Goal: Information Seeking & Learning: Find specific fact

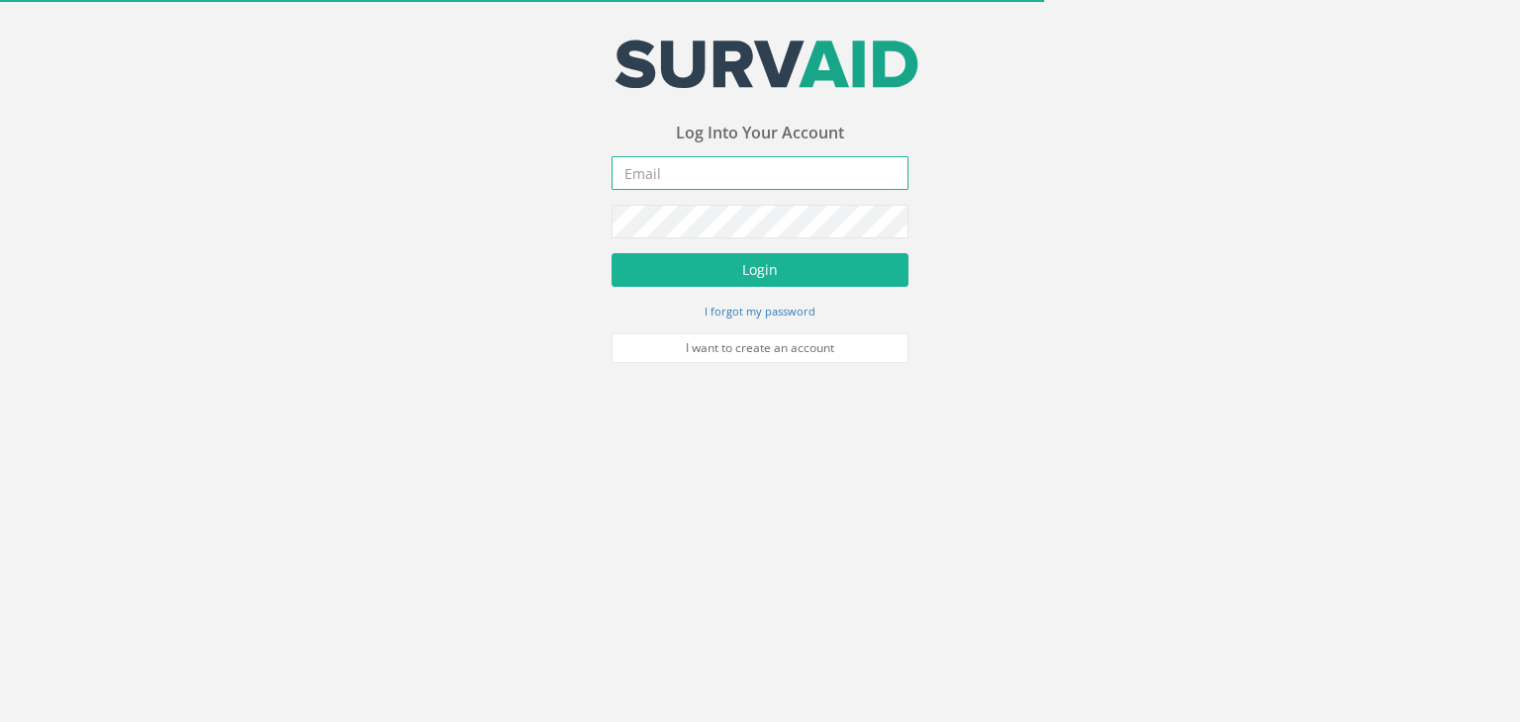
click at [735, 167] on input "email" at bounding box center [760, 173] width 297 height 34
click at [733, 171] on input "email" at bounding box center [760, 173] width 297 height 34
paste input "[EMAIL_ADDRESS][DOMAIN_NAME]"
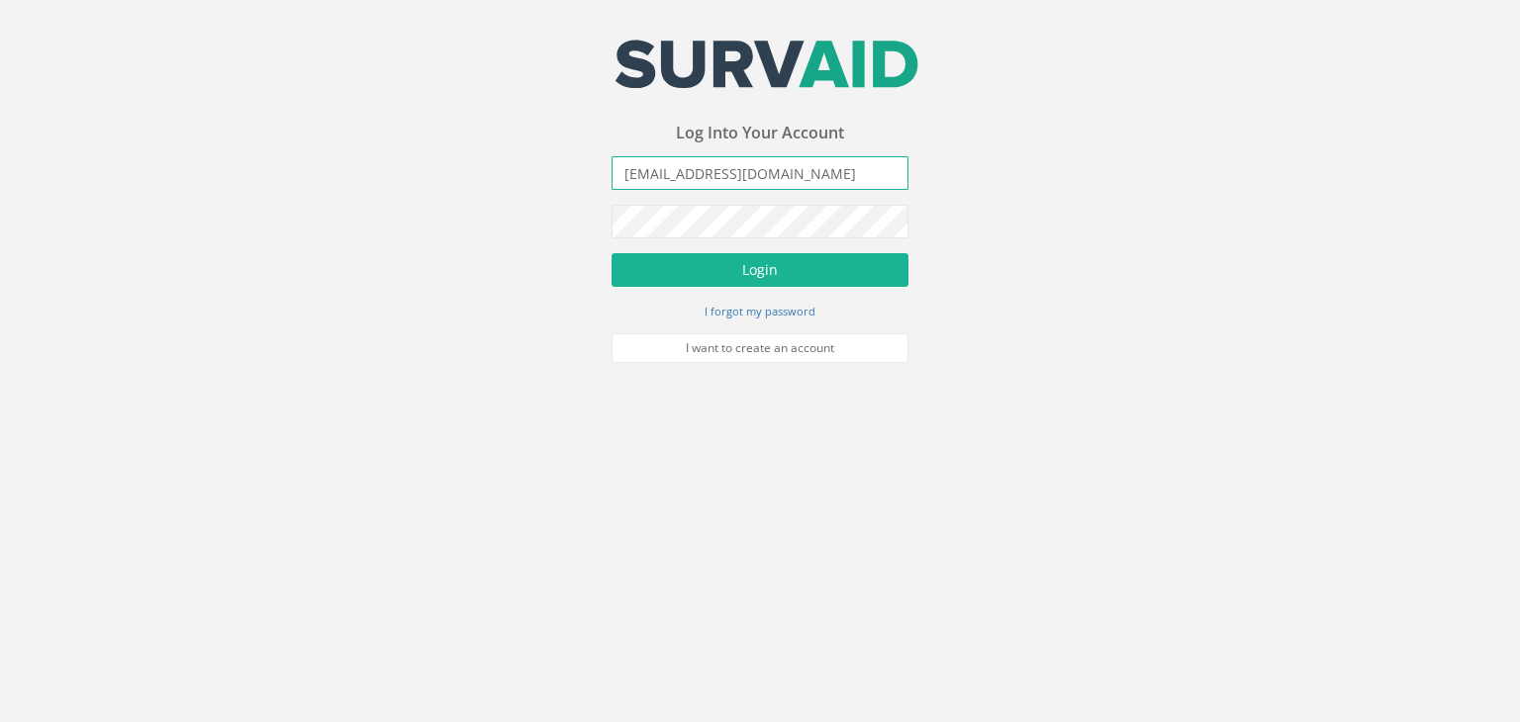
type input "[EMAIL_ADDRESS][DOMAIN_NAME]"
click at [786, 262] on button "Login" at bounding box center [760, 270] width 297 height 34
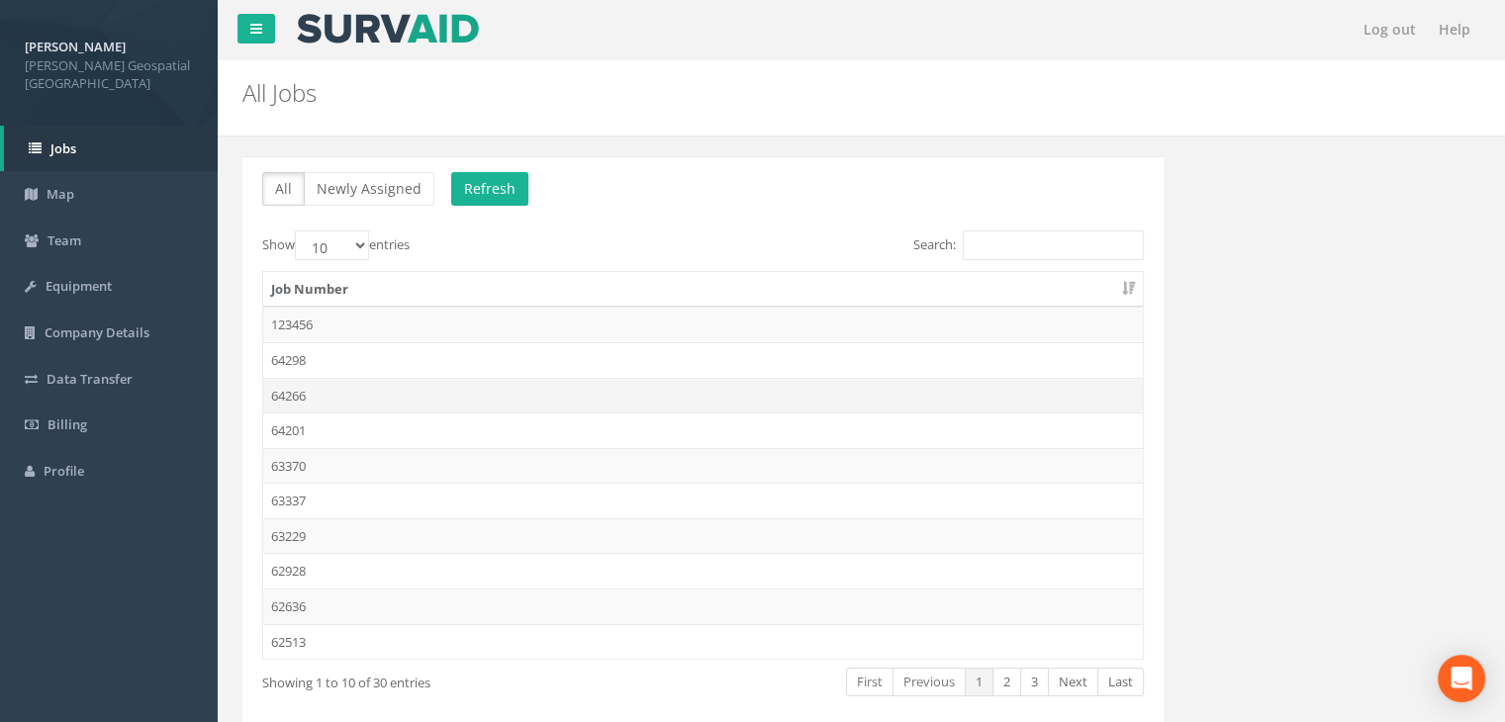
click at [349, 399] on td "64266" at bounding box center [703, 396] width 880 height 36
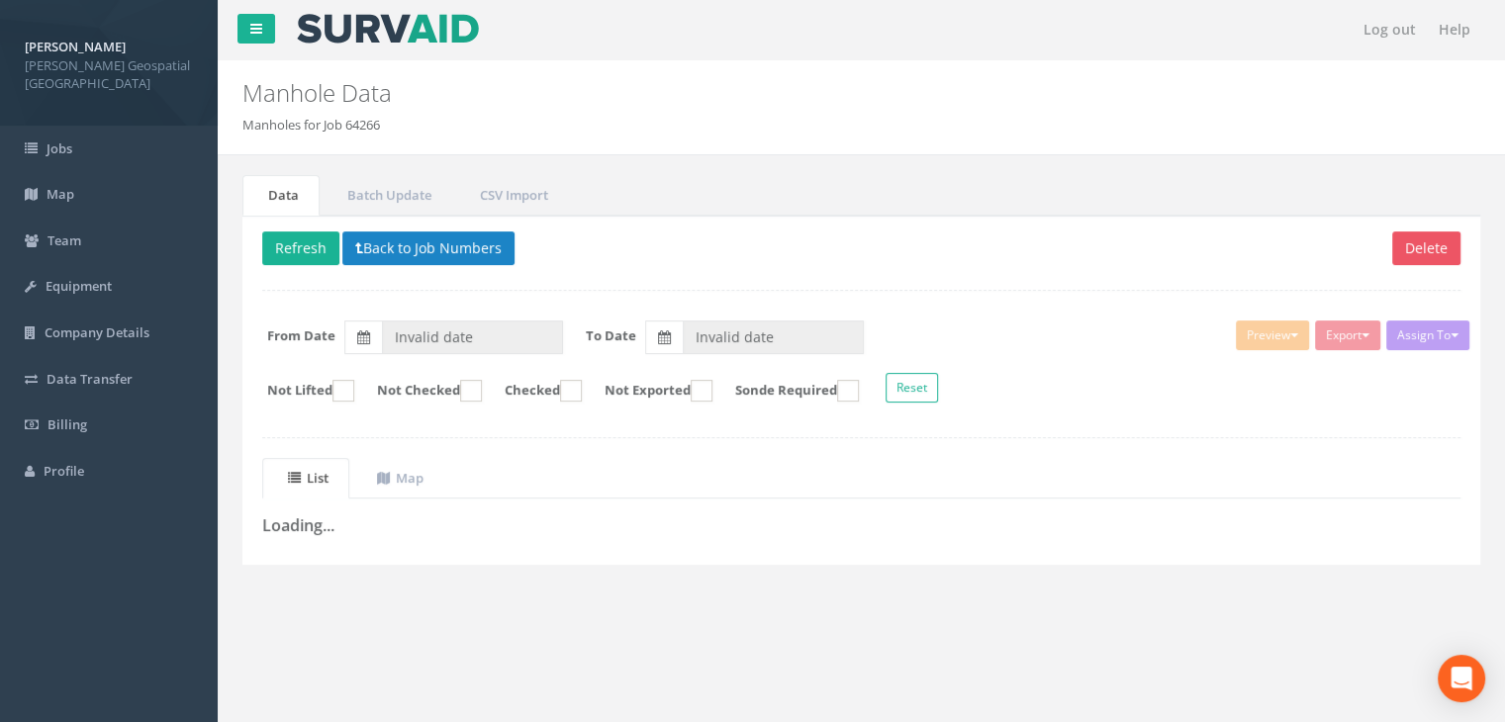
type input "[DATE]"
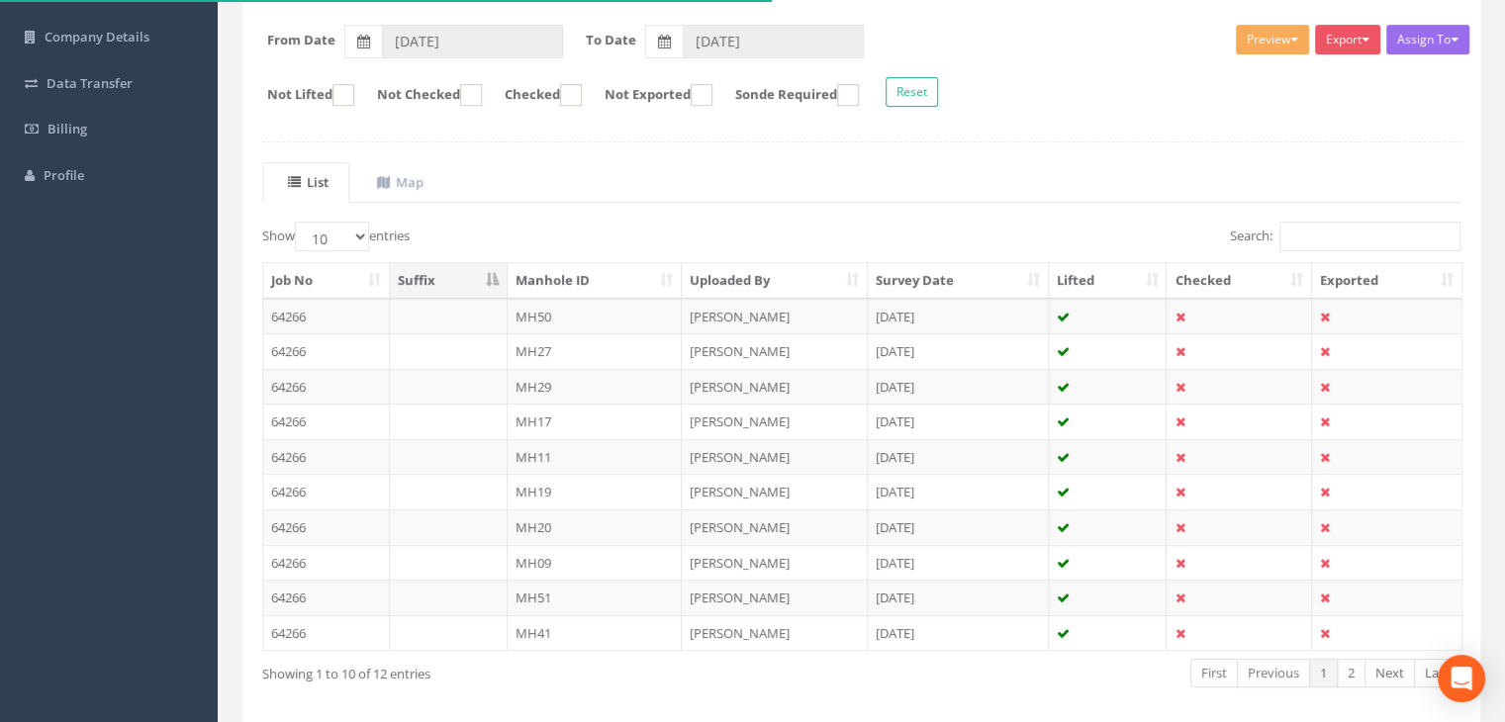
scroll to position [297, 0]
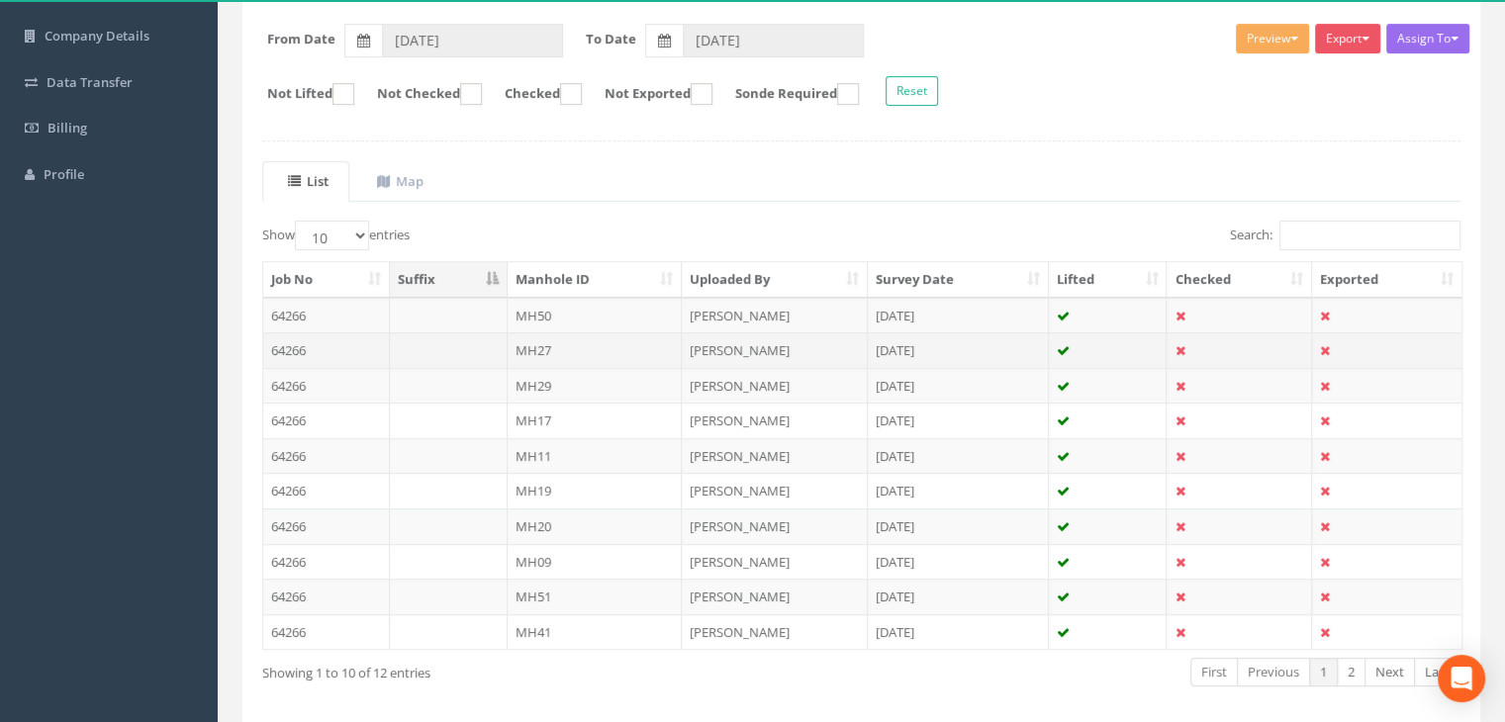
click at [444, 350] on td at bounding box center [449, 351] width 118 height 36
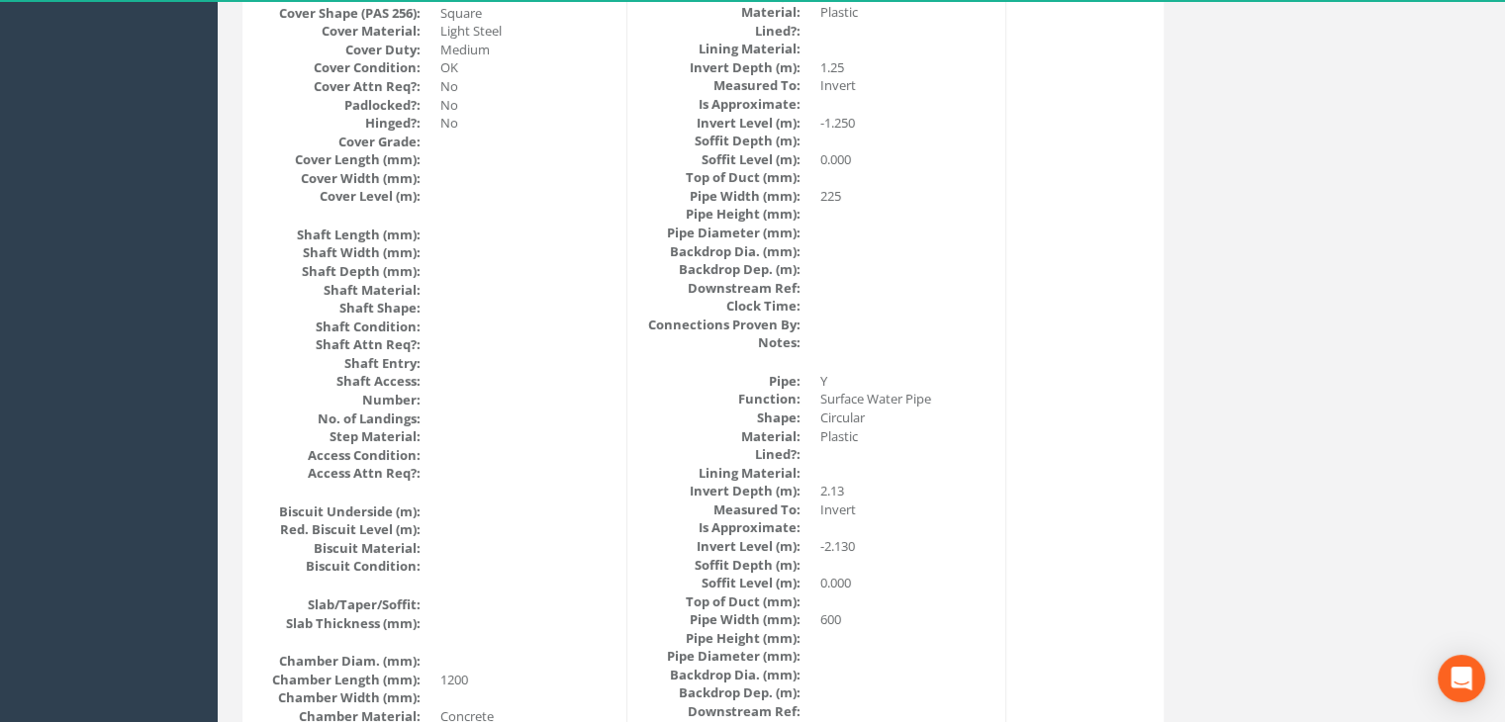
scroll to position [1484, 0]
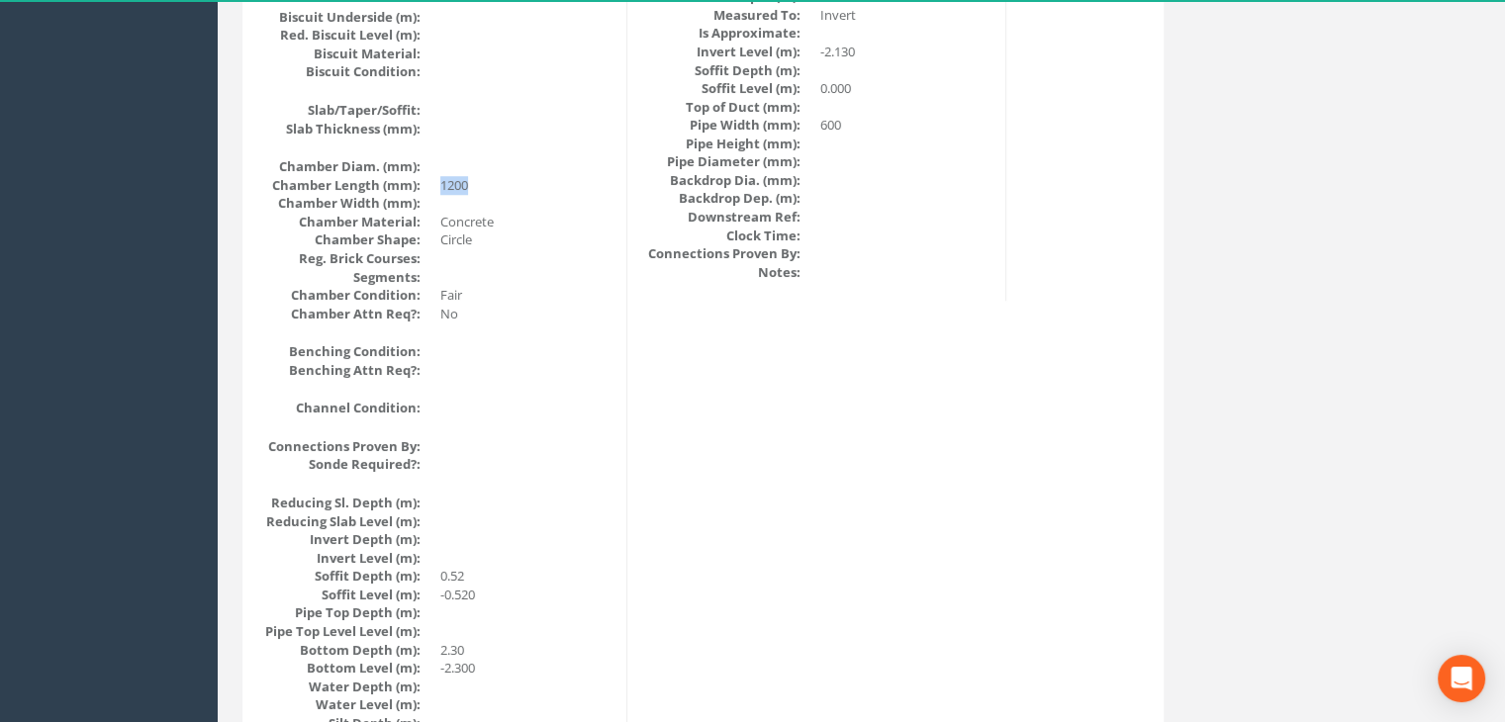
drag, startPoint x: 436, startPoint y: 187, endPoint x: 620, endPoint y: 188, distance: 184.1
click at [620, 188] on div "Manhole Data Survey Date: [DATE] Surveyed By: [PERSON_NAME] Recorded By: [PERSO…" at bounding box center [437, 44] width 380 height 2420
click at [546, 245] on dd "Circle" at bounding box center [525, 240] width 171 height 19
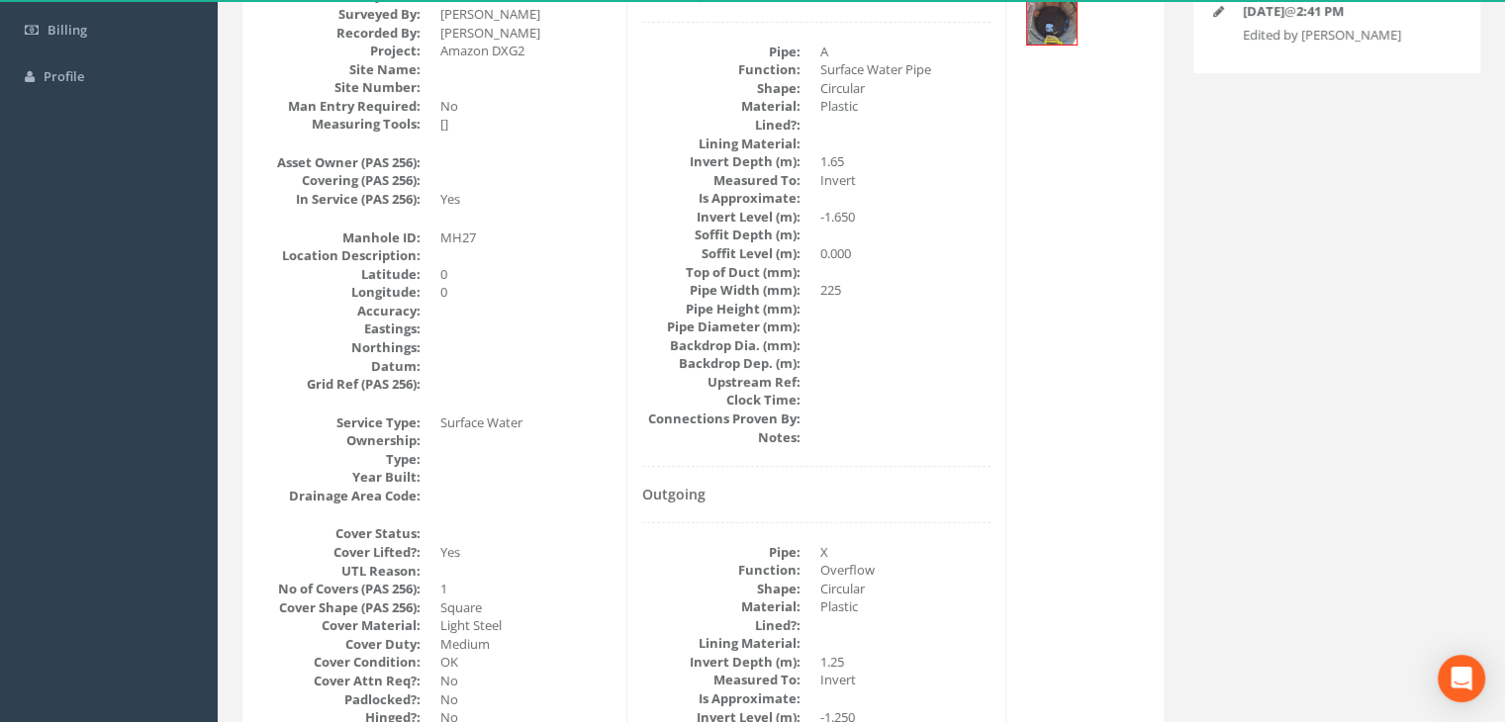
scroll to position [0, 0]
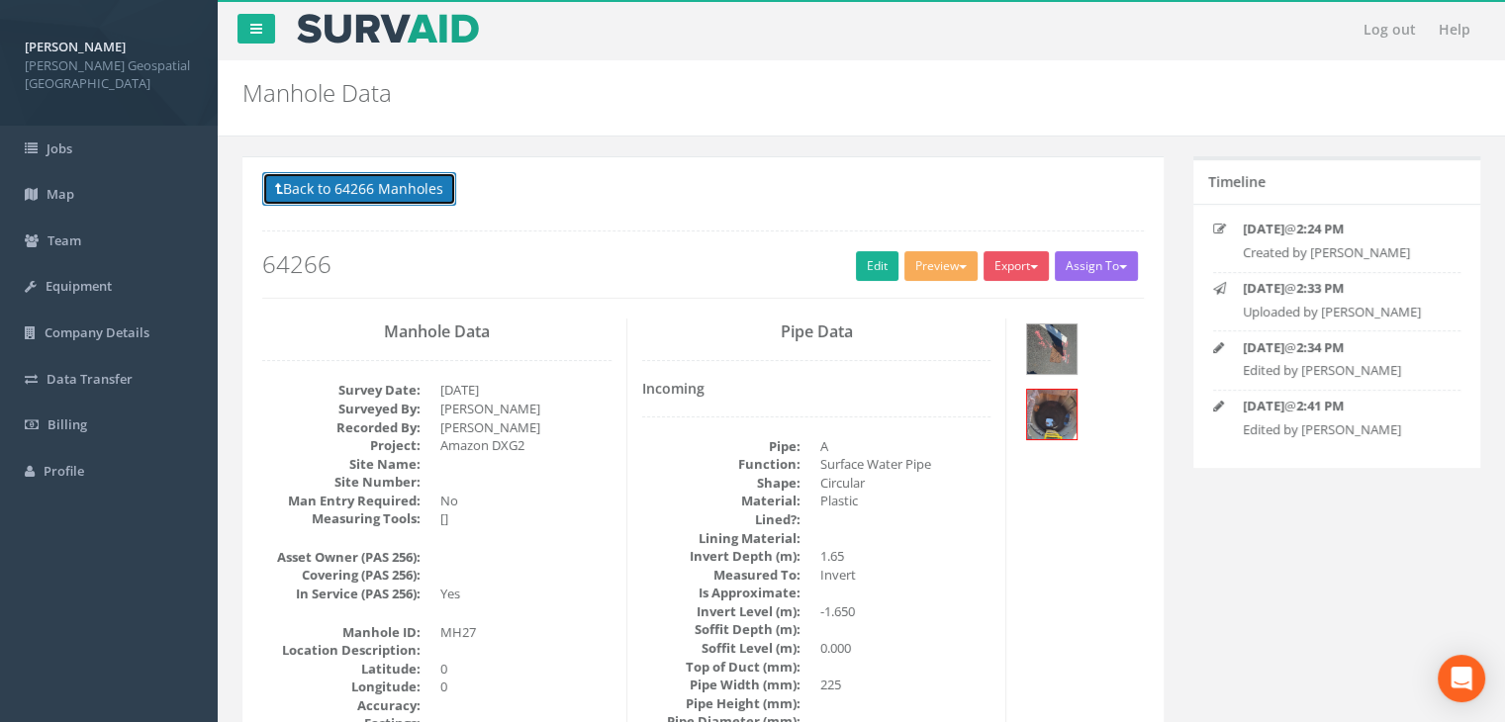
click at [289, 183] on button "Back to 64266 Manholes" at bounding box center [359, 189] width 194 height 34
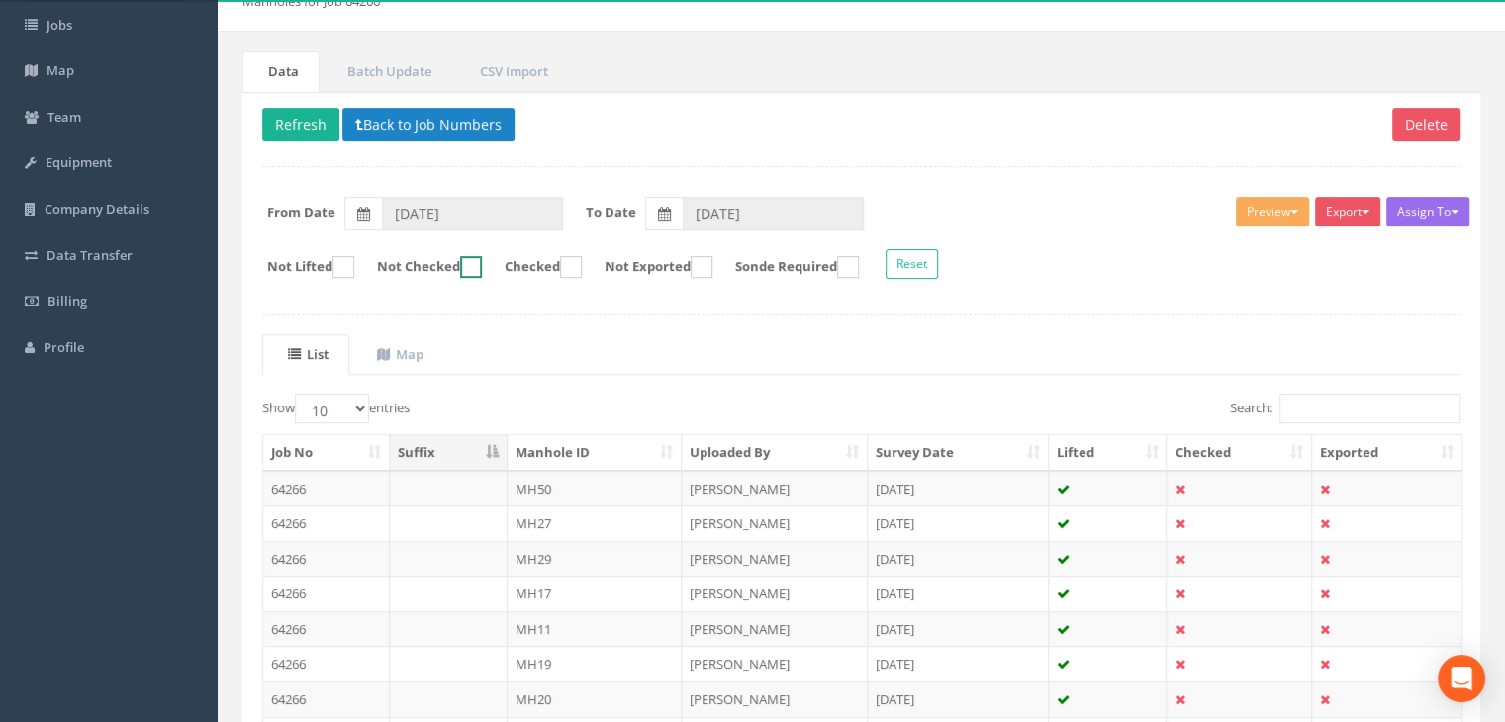
scroll to position [376, 0]
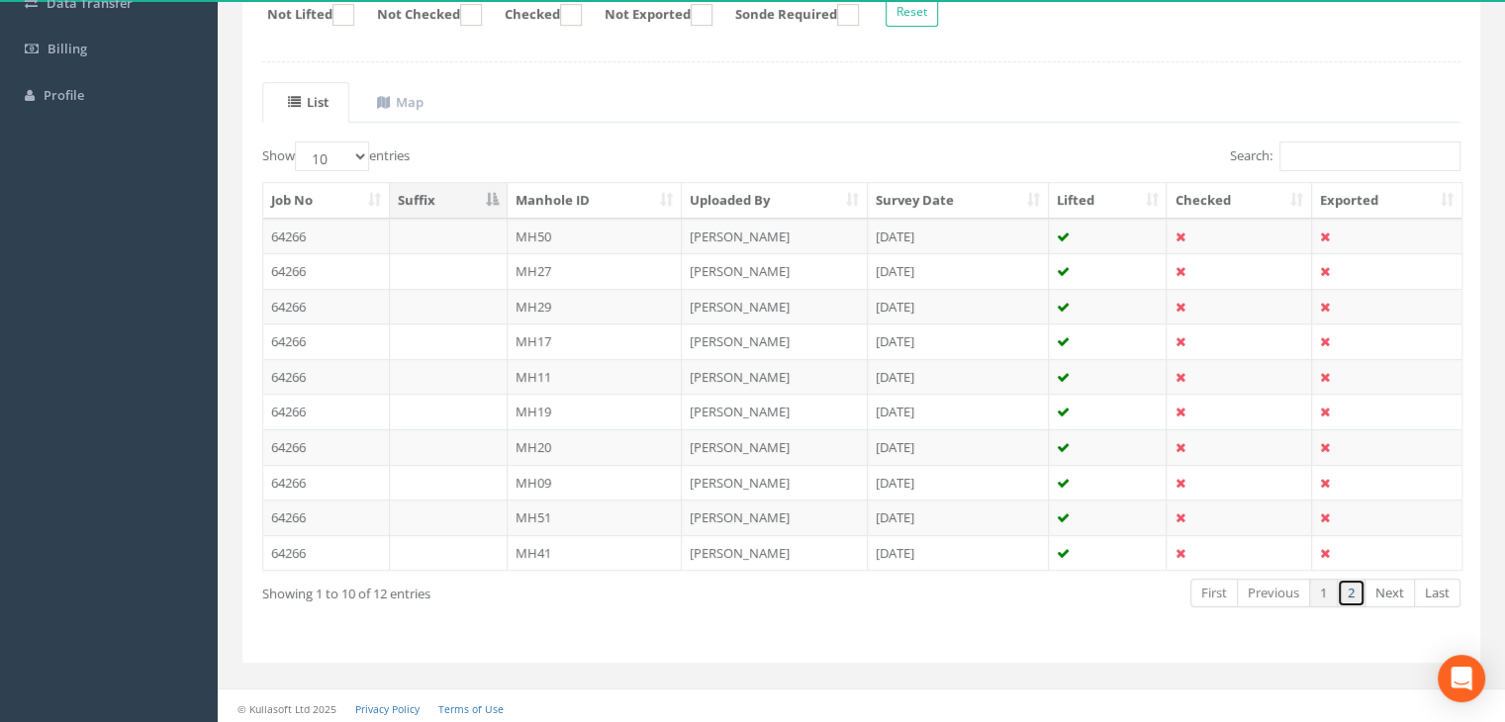
click at [1348, 583] on link "2" at bounding box center [1351, 593] width 29 height 29
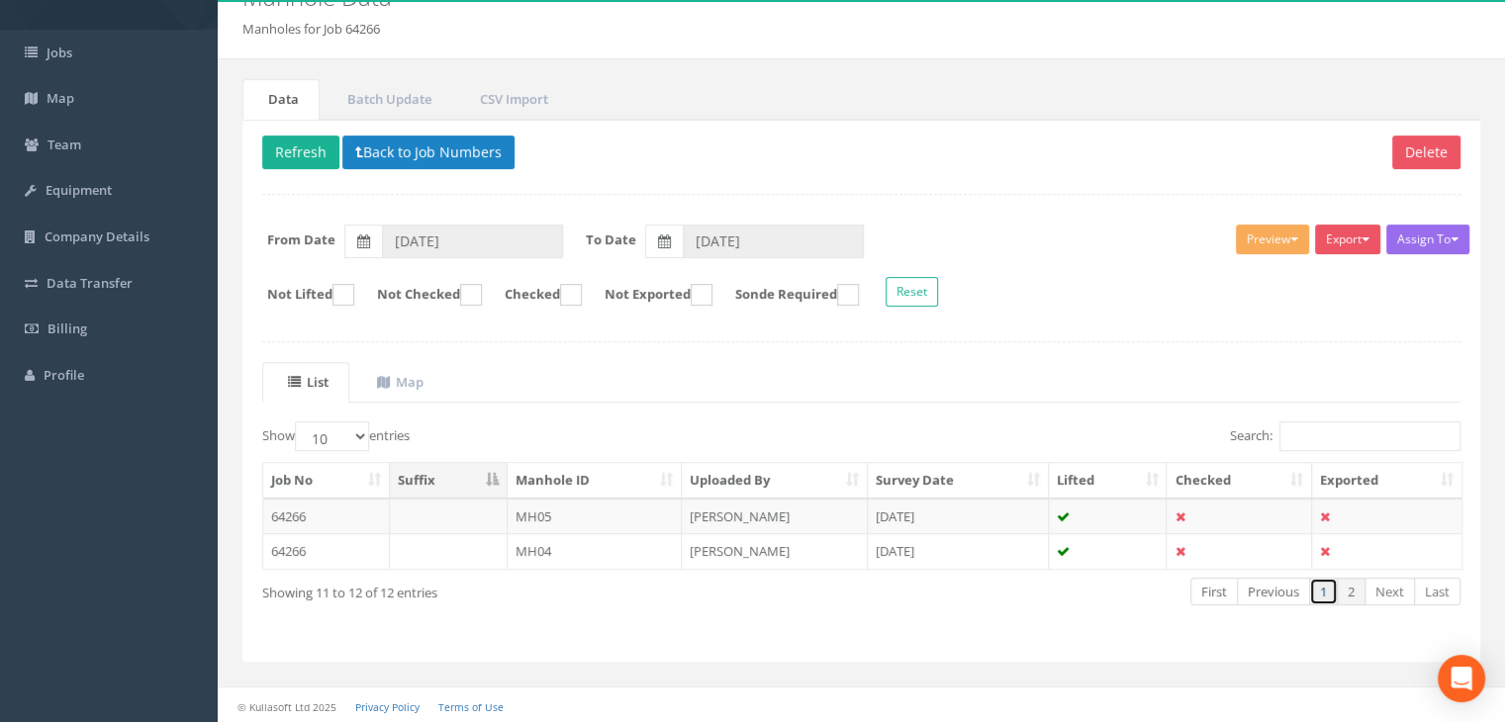
click at [1324, 595] on link "1" at bounding box center [1323, 592] width 29 height 29
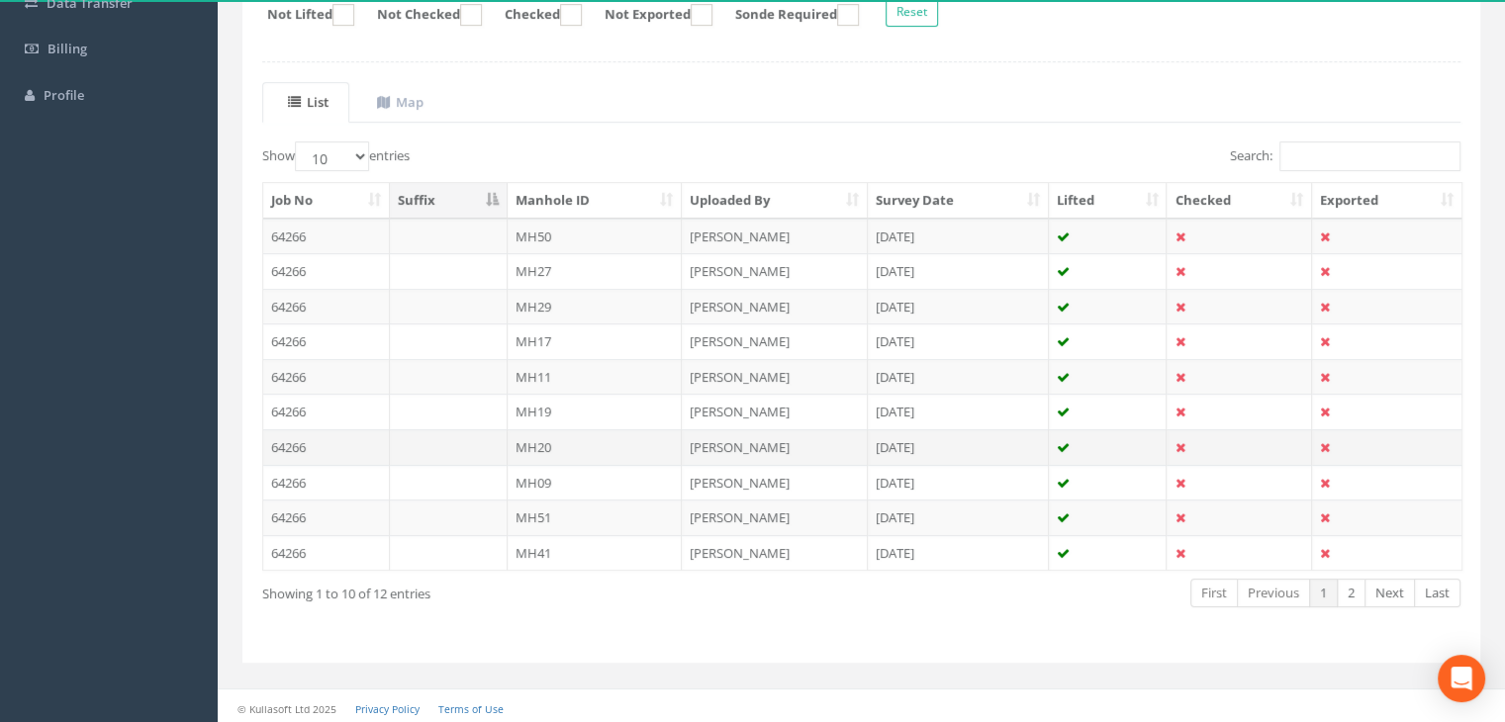
click at [508, 429] on td "MH20" at bounding box center [595, 447] width 175 height 36
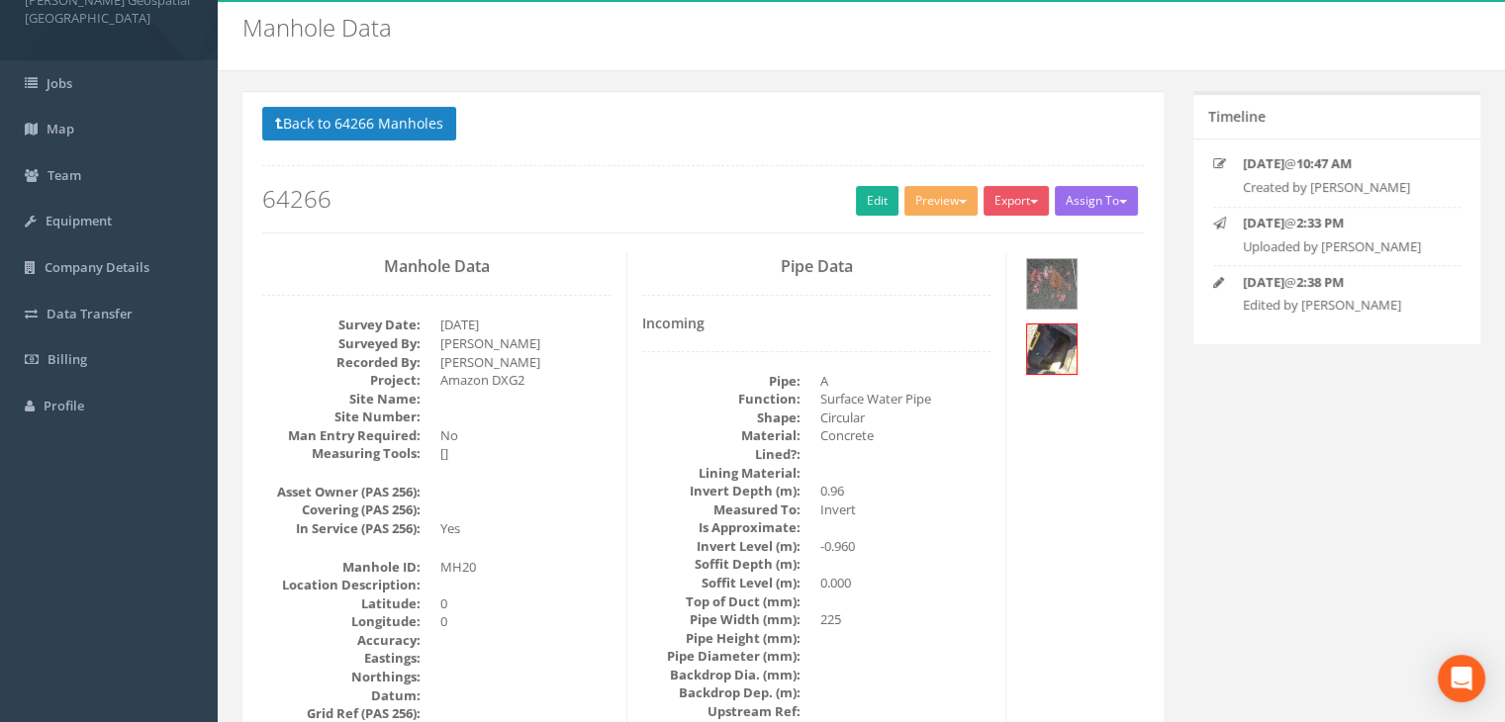
scroll to position [0, 0]
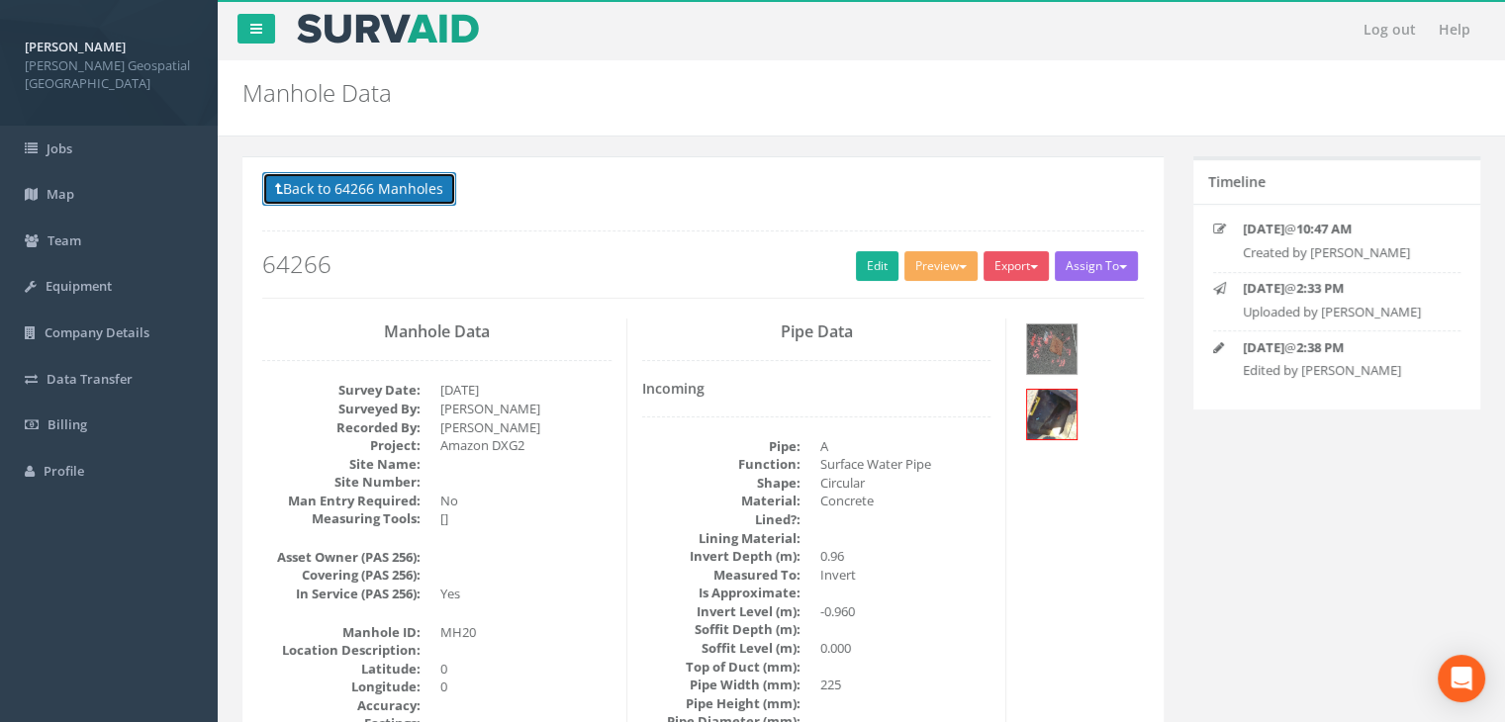
click at [352, 189] on button "Back to 64266 Manholes" at bounding box center [359, 189] width 194 height 34
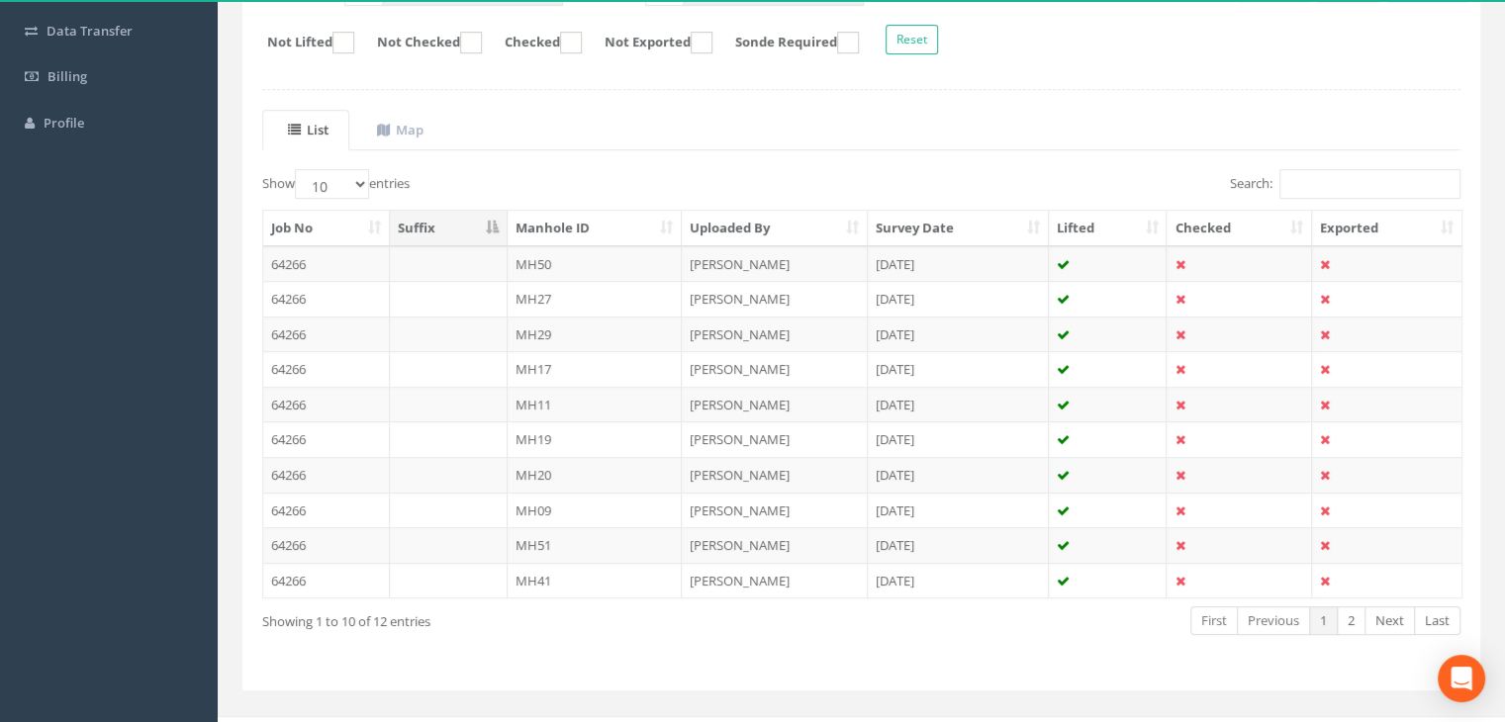
scroll to position [376, 0]
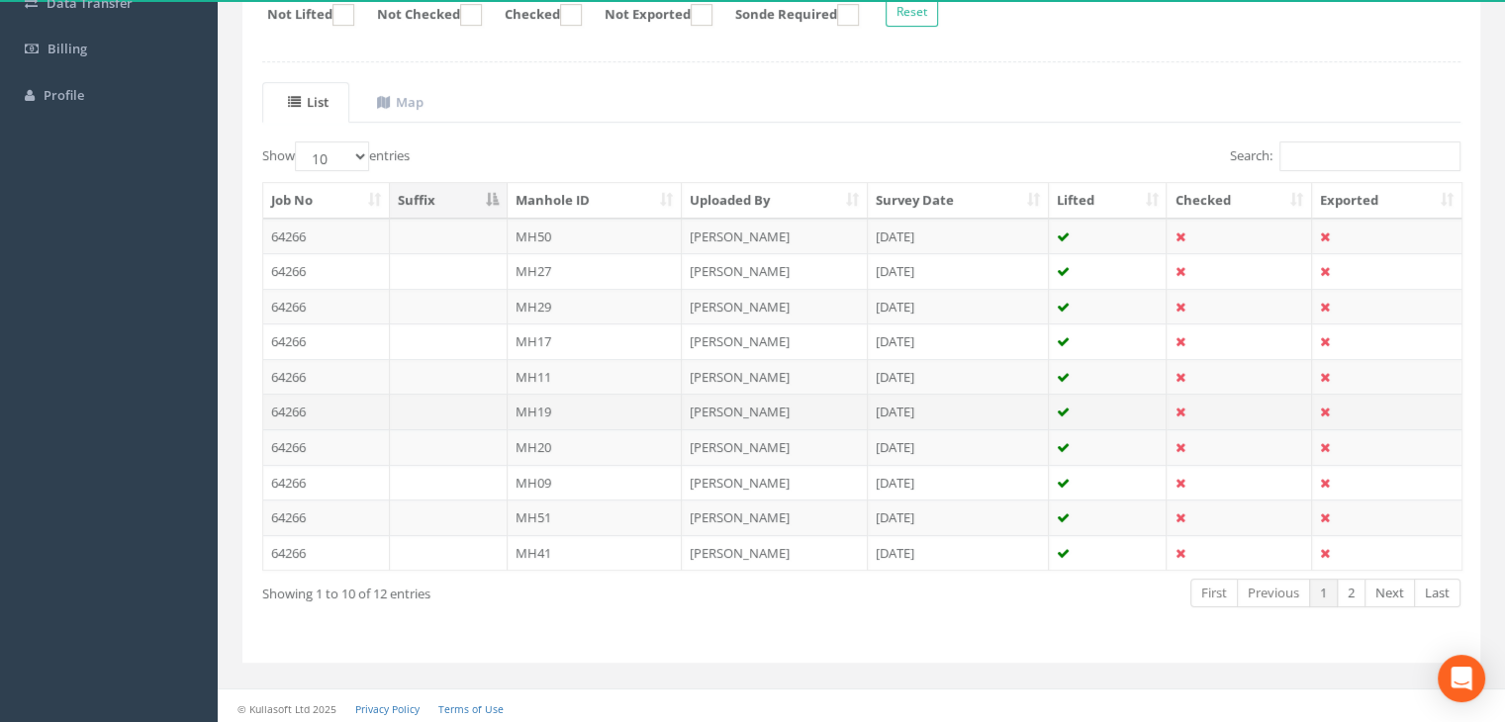
click at [595, 416] on td "MH19" at bounding box center [595, 412] width 175 height 36
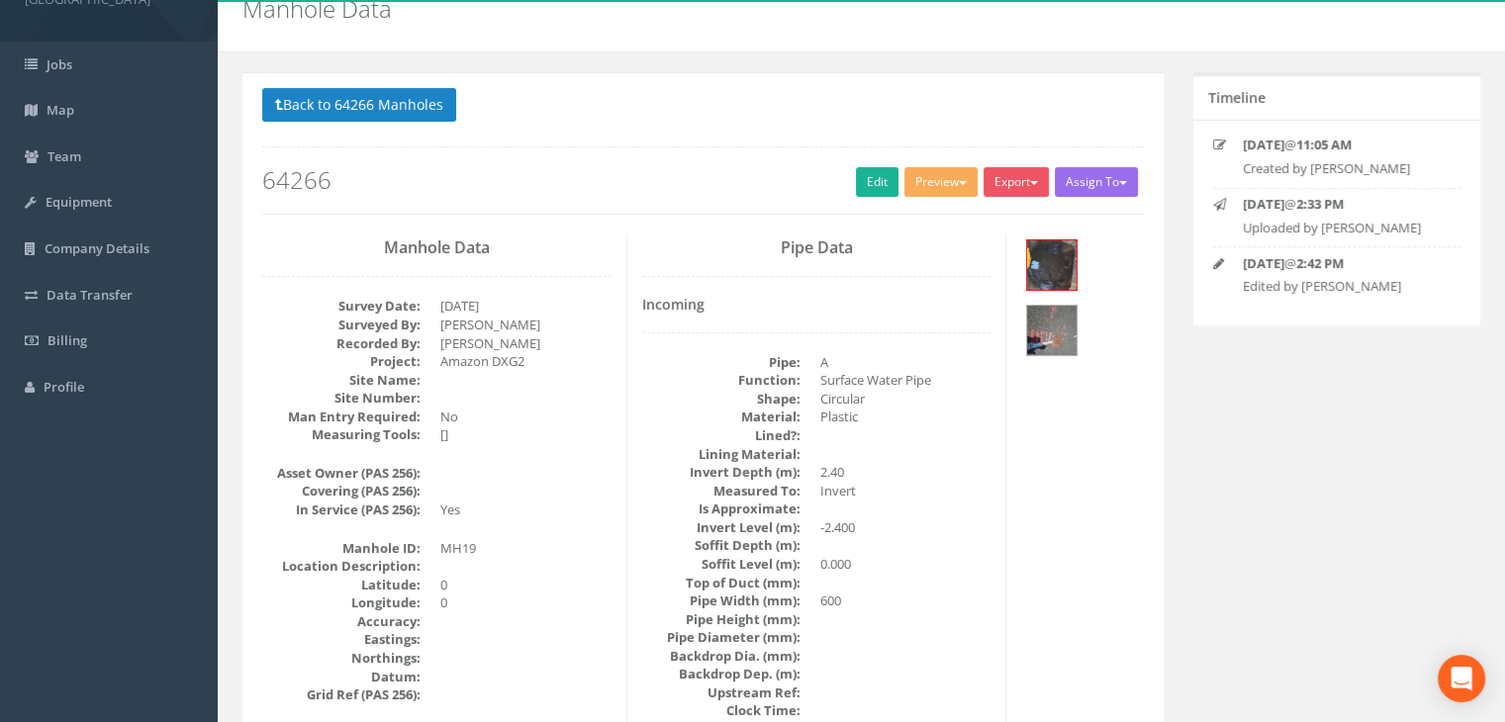
scroll to position [0, 0]
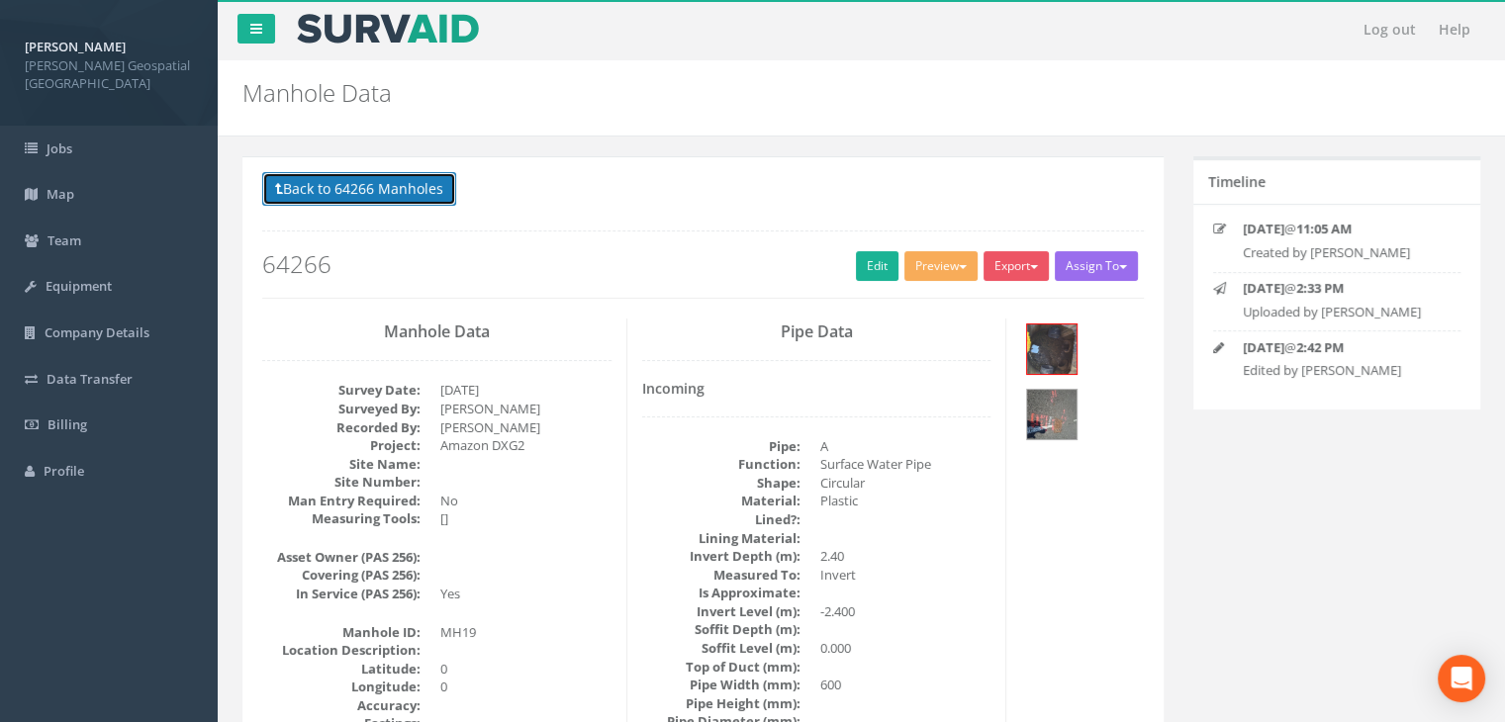
click at [395, 199] on button "Back to 64266 Manholes" at bounding box center [359, 189] width 194 height 34
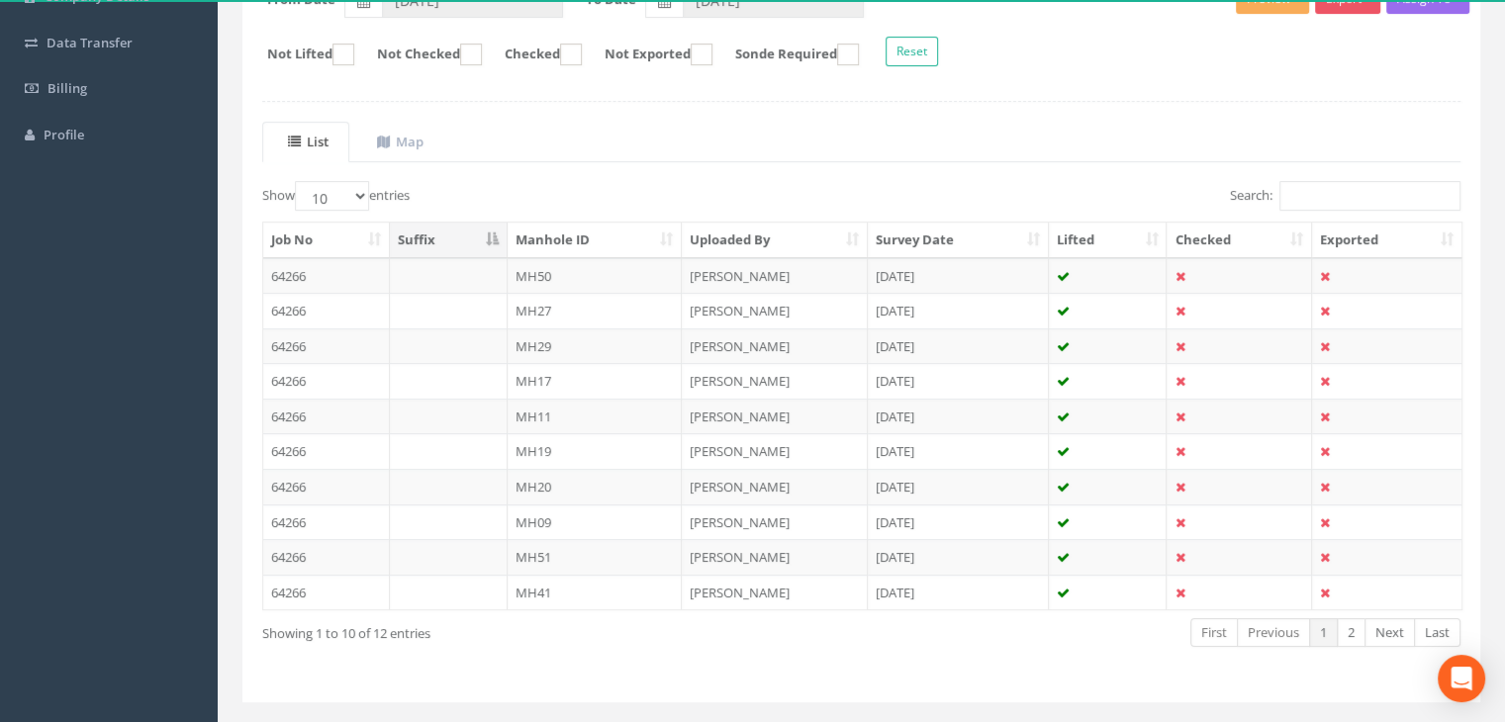
scroll to position [376, 0]
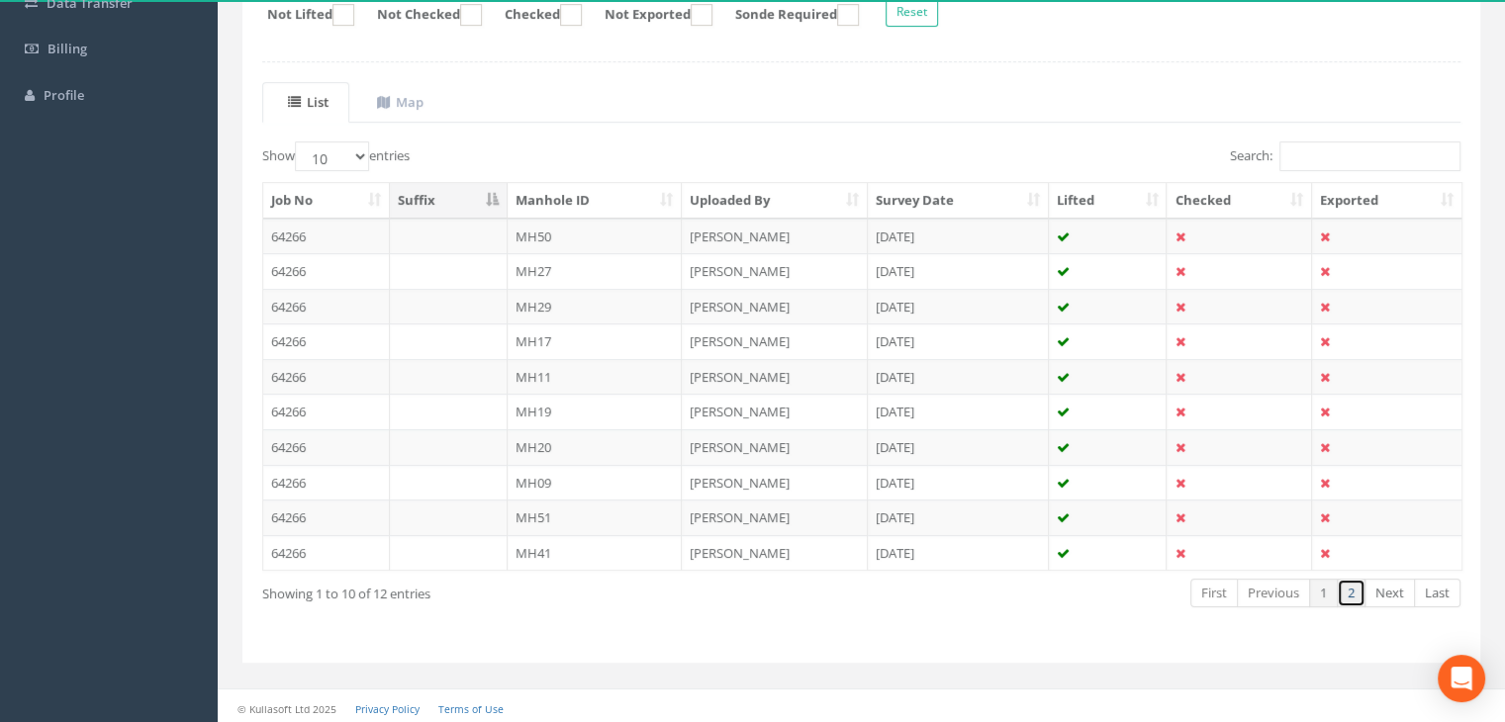
click at [1346, 589] on link "2" at bounding box center [1351, 593] width 29 height 29
